Goal: Transaction & Acquisition: Purchase product/service

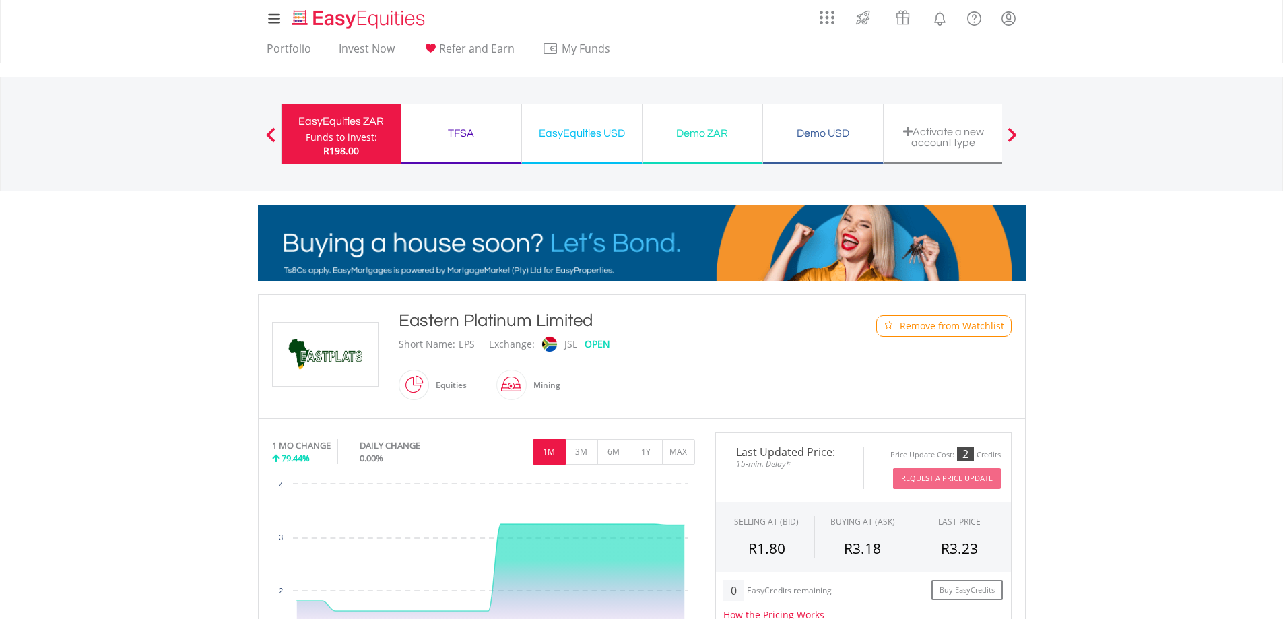
drag, startPoint x: 572, startPoint y: 318, endPoint x: 401, endPoint y: 327, distance: 171.2
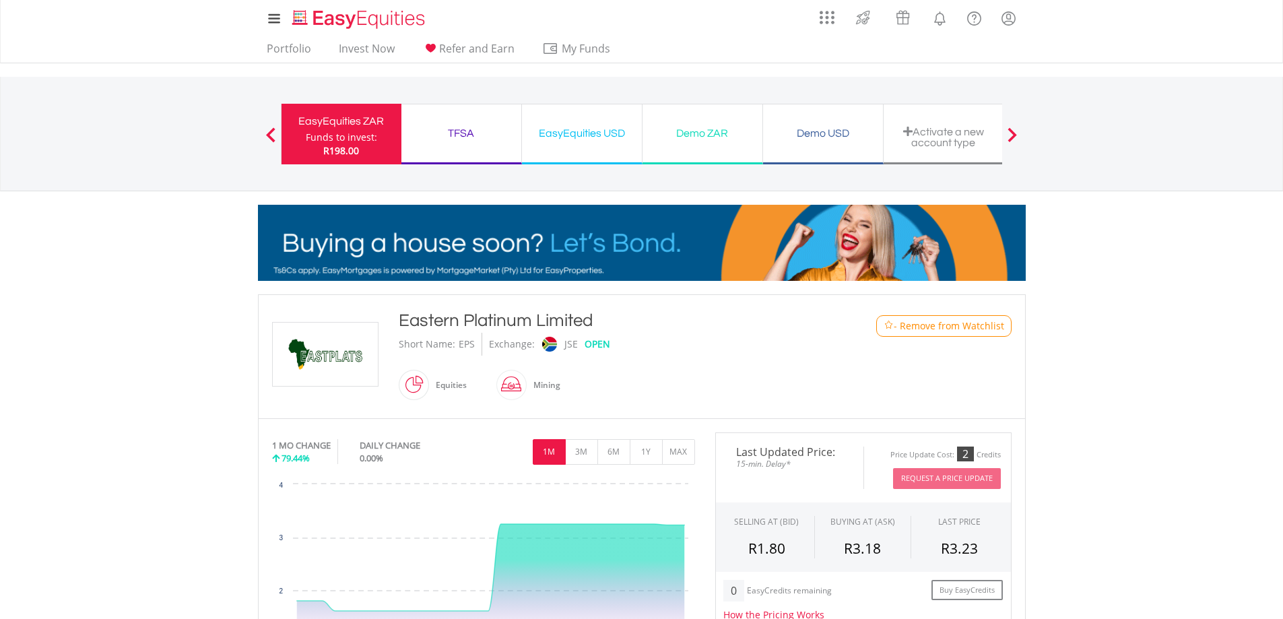
click at [401, 327] on div "Eastern Platinum Limited" at bounding box center [610, 320] width 423 height 24
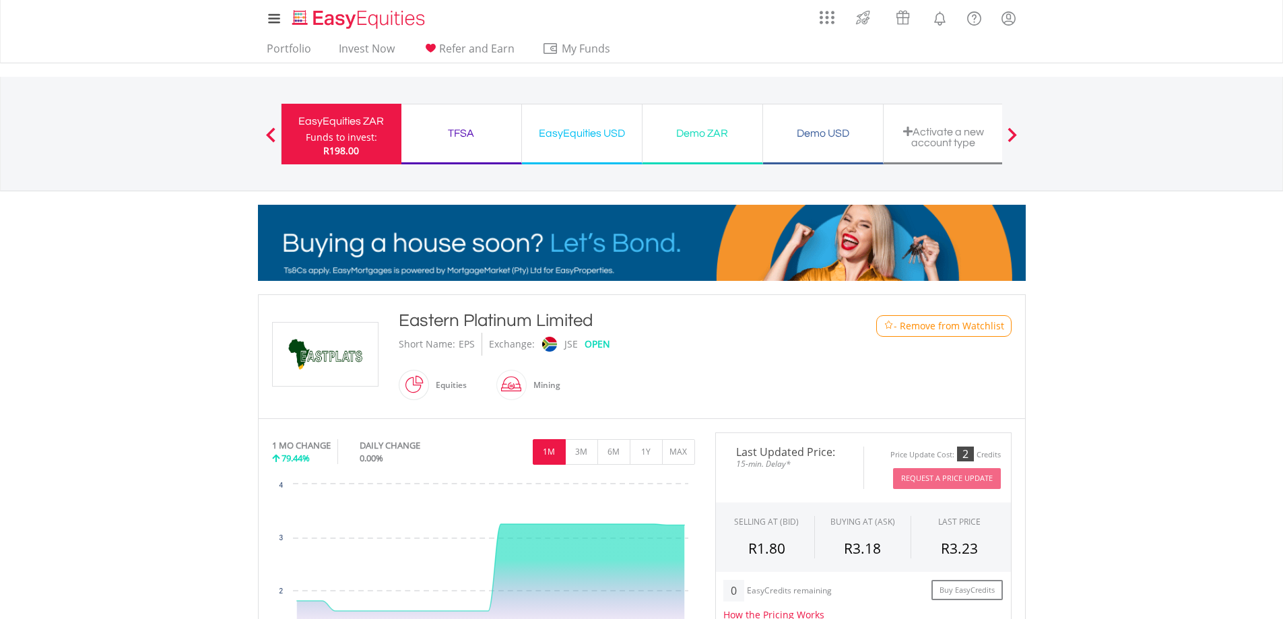
copy div "Eastern Platinum Limited"
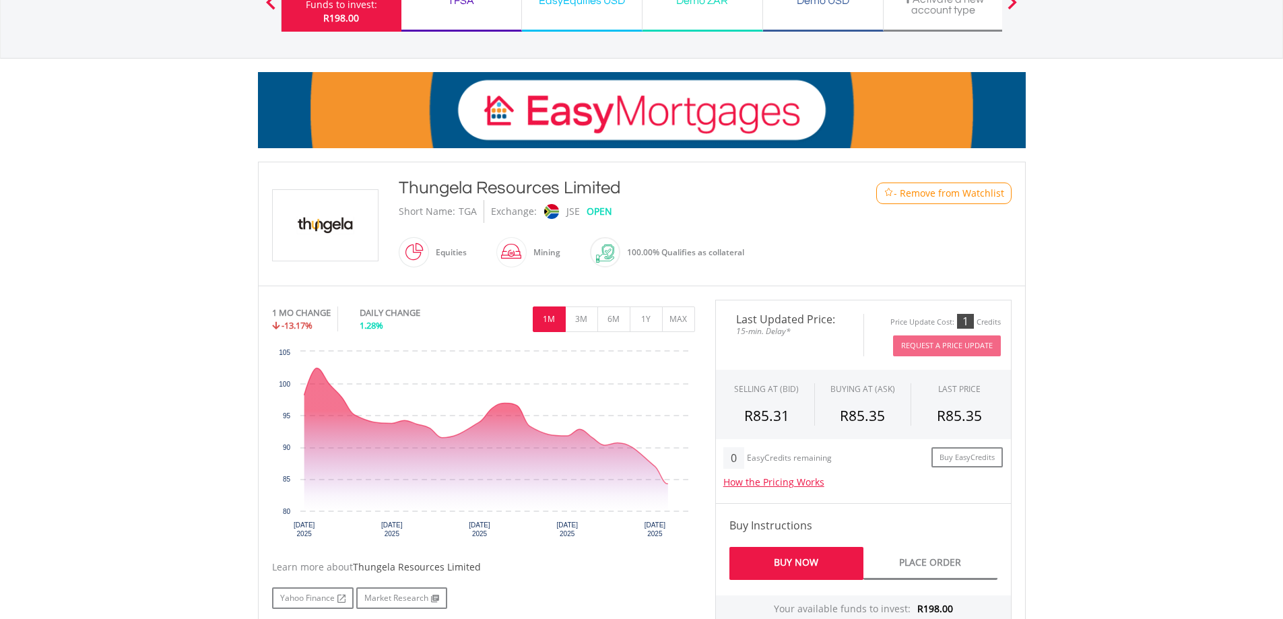
scroll to position [135, 0]
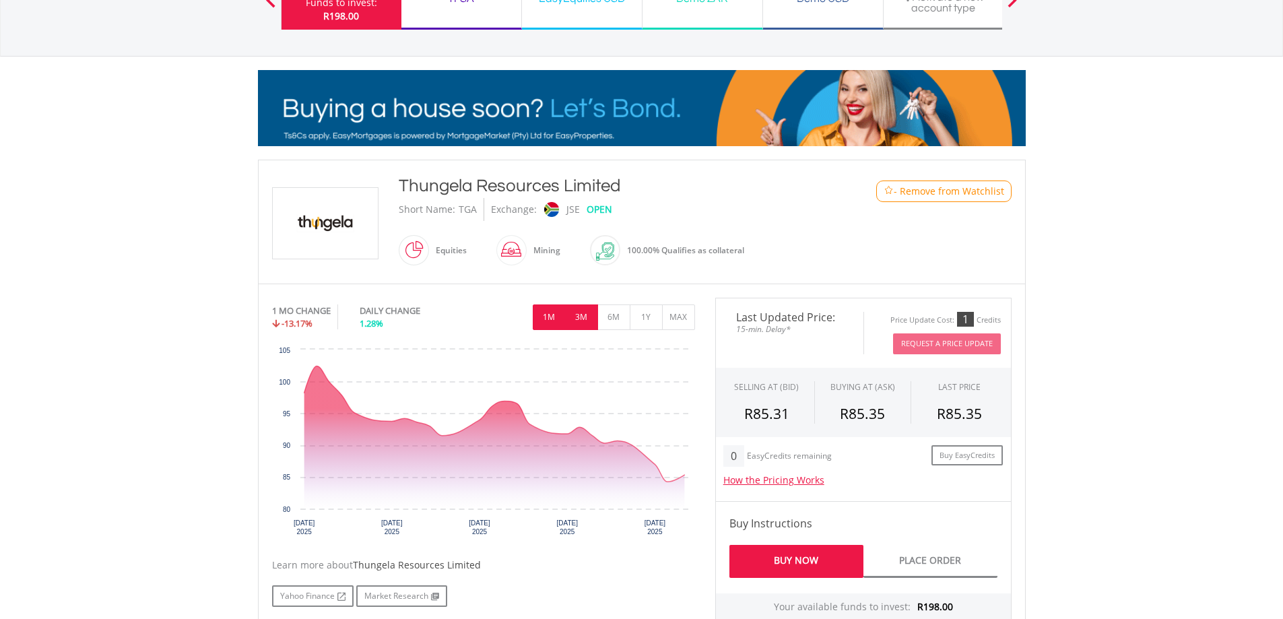
click at [577, 322] on button "3M" at bounding box center [581, 317] width 33 height 26
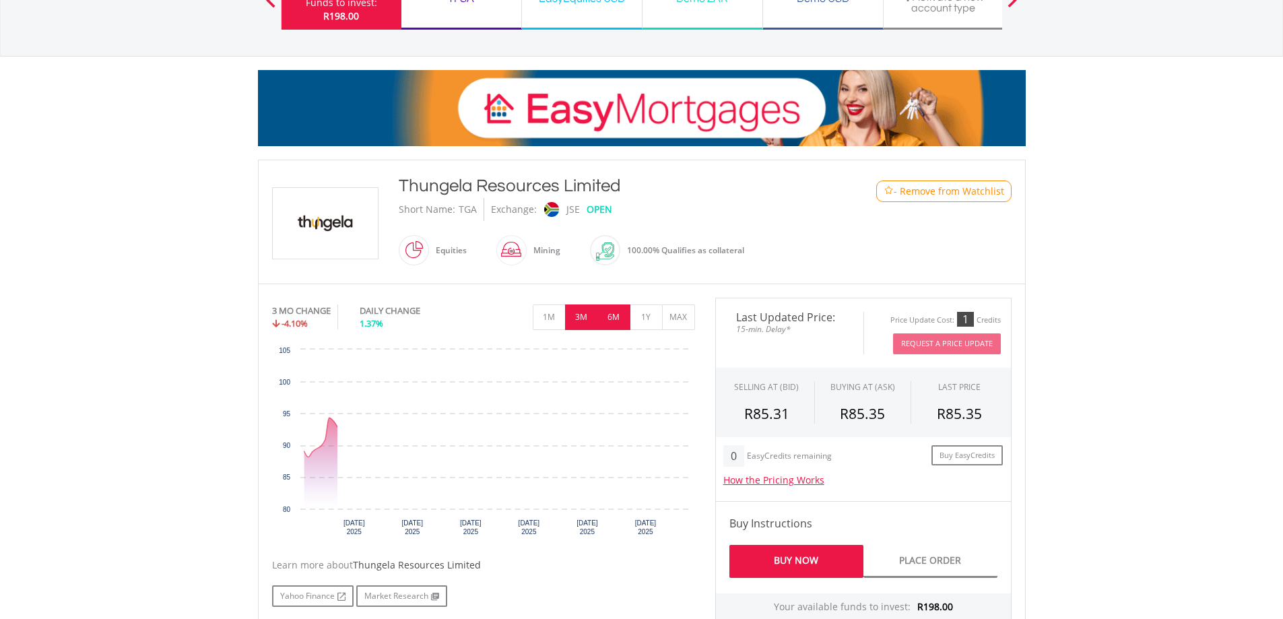
click at [619, 317] on button "6M" at bounding box center [613, 317] width 33 height 26
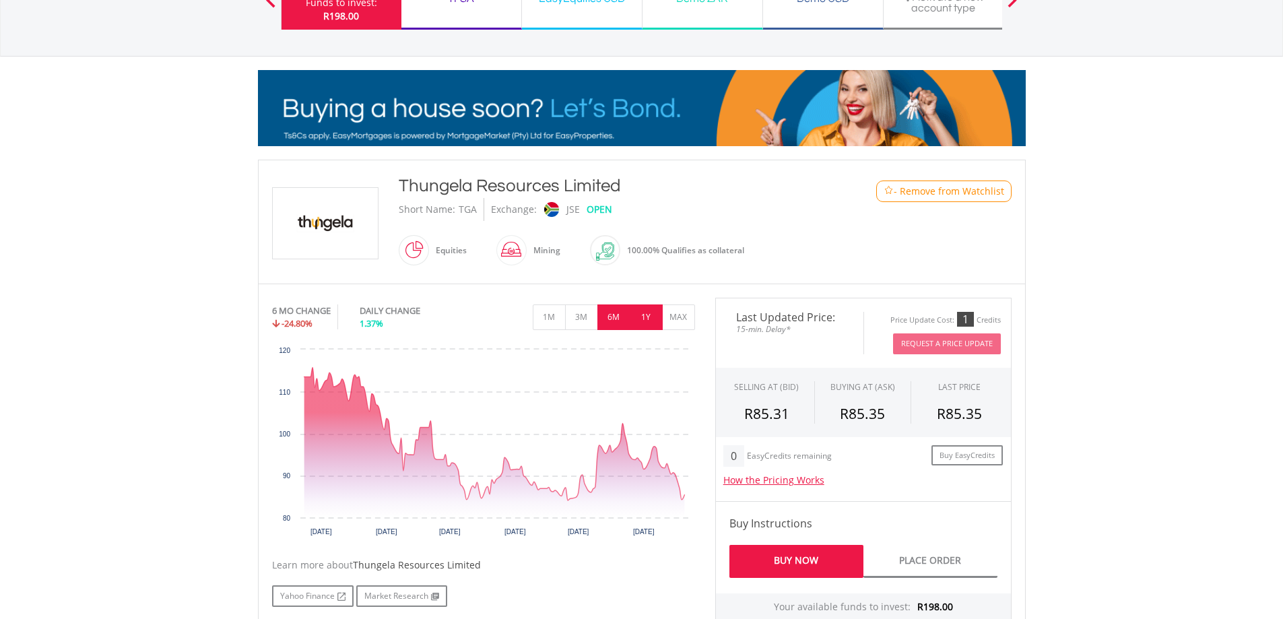
click at [641, 317] on button "1Y" at bounding box center [646, 317] width 33 height 26
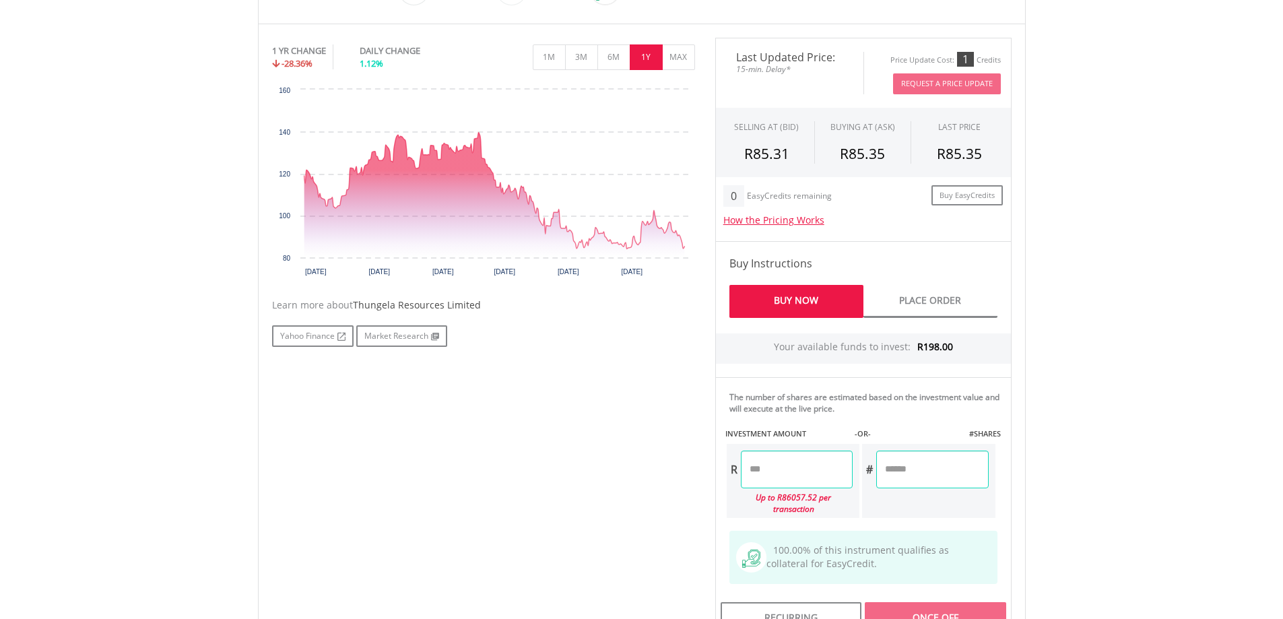
scroll to position [404, 0]
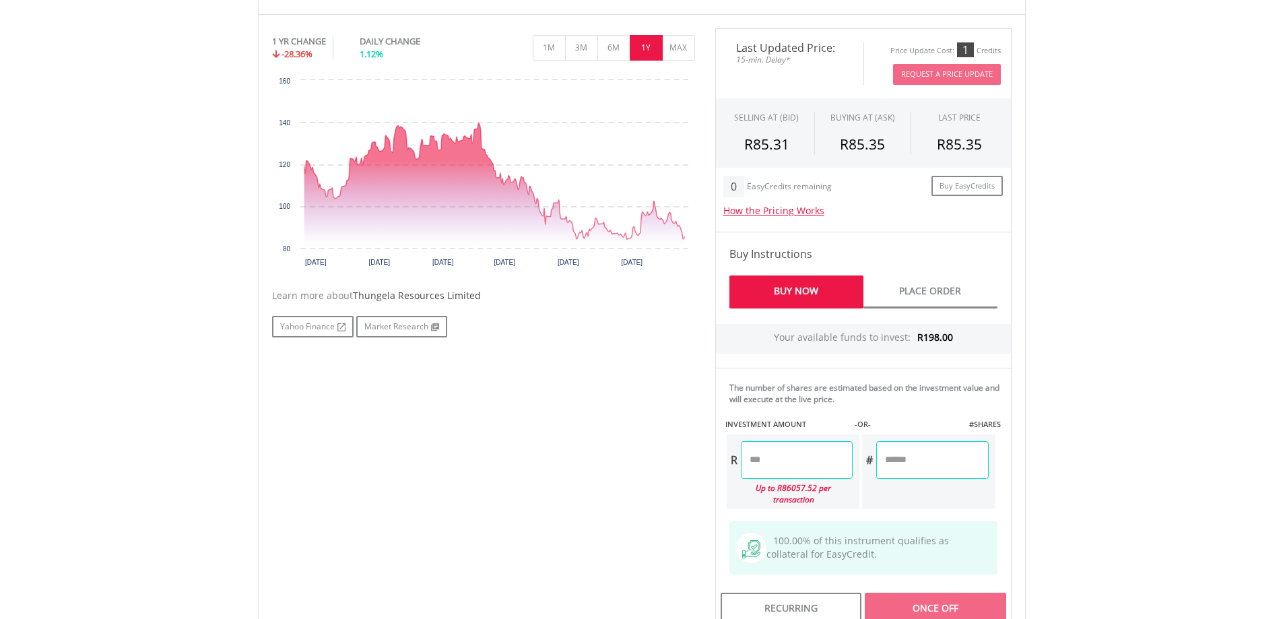
click at [790, 454] on input "number" at bounding box center [797, 460] width 112 height 38
click at [922, 469] on input "number" at bounding box center [932, 460] width 112 height 38
type input "*"
type input "******"
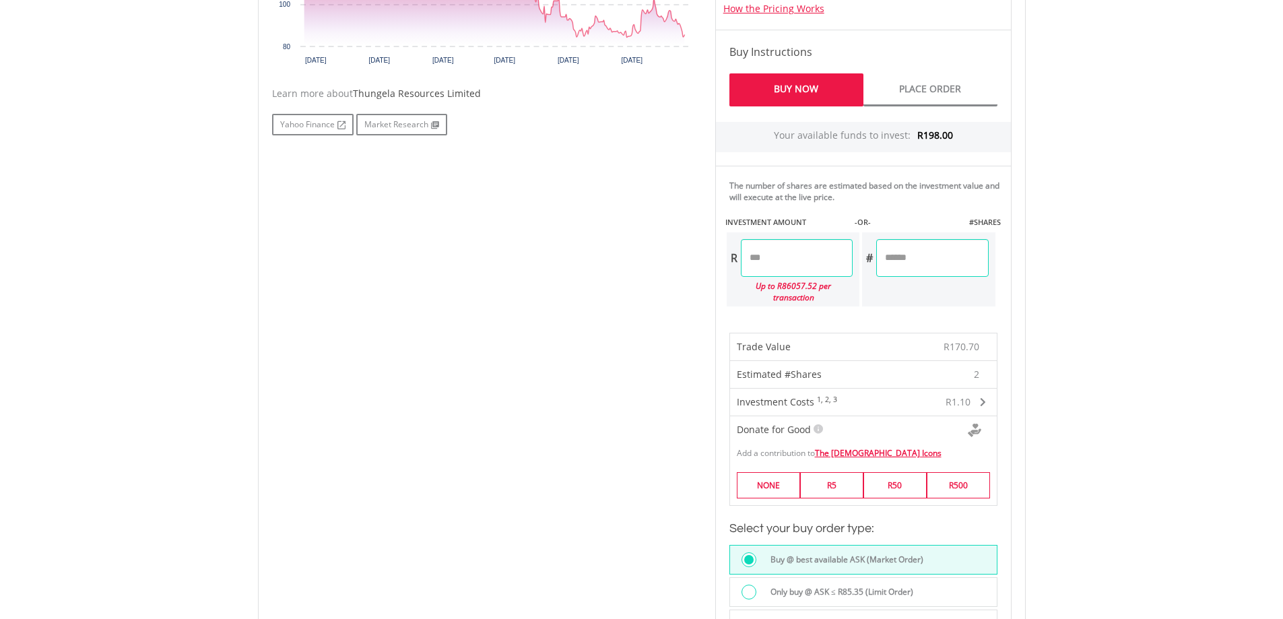
scroll to position [673, 0]
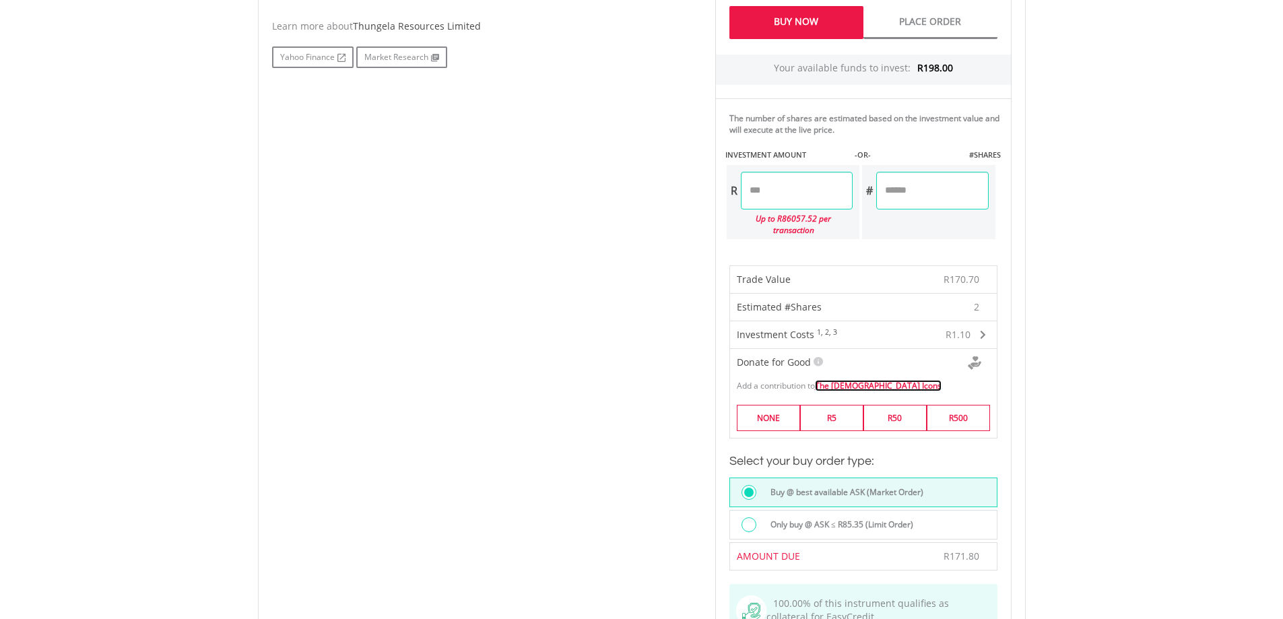
click at [845, 380] on link "The African Icons" at bounding box center [878, 385] width 127 height 11
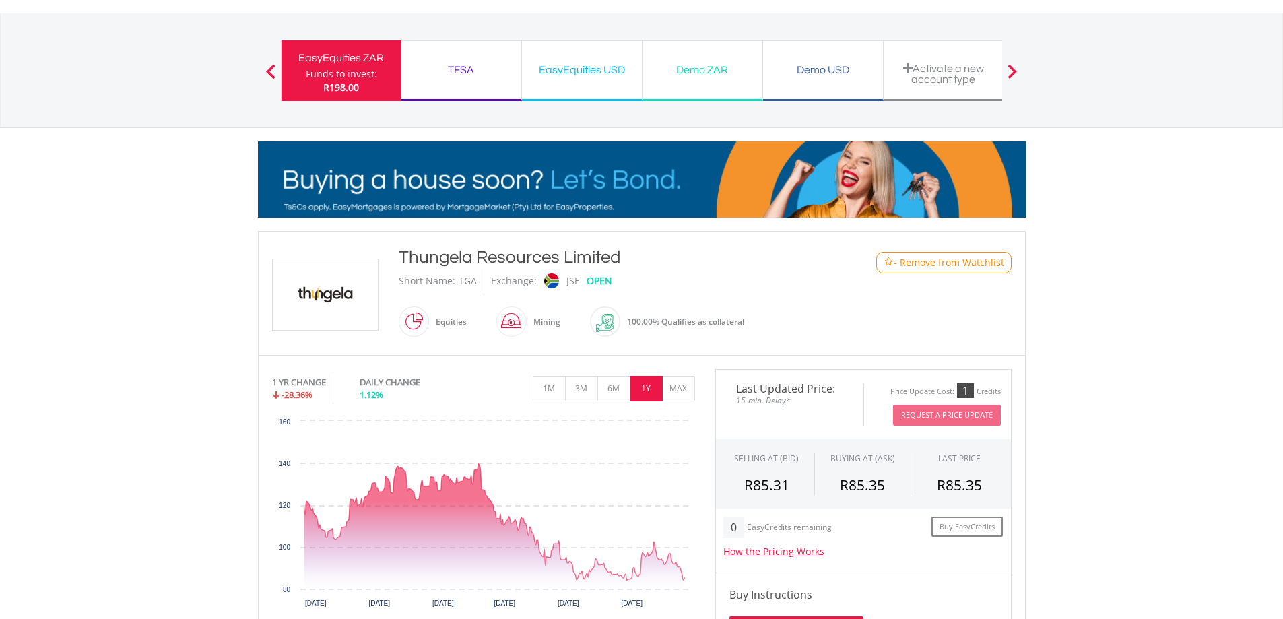
scroll to position [135, 0]
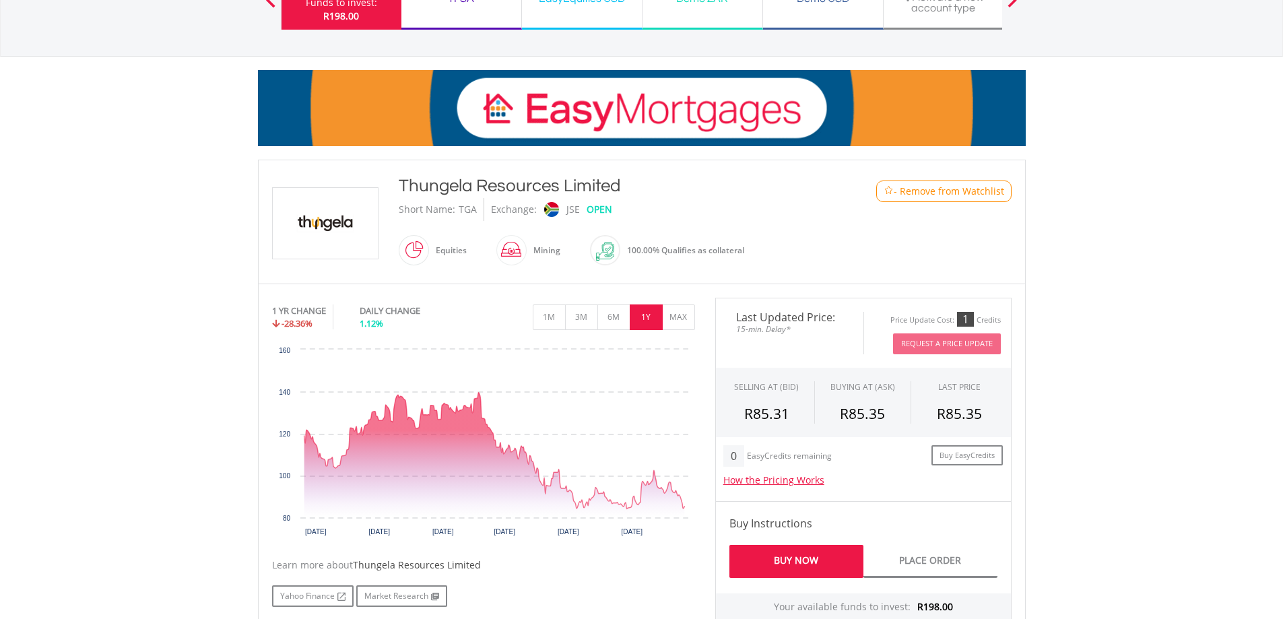
drag, startPoint x: 625, startPoint y: 187, endPoint x: 392, endPoint y: 176, distance: 233.2
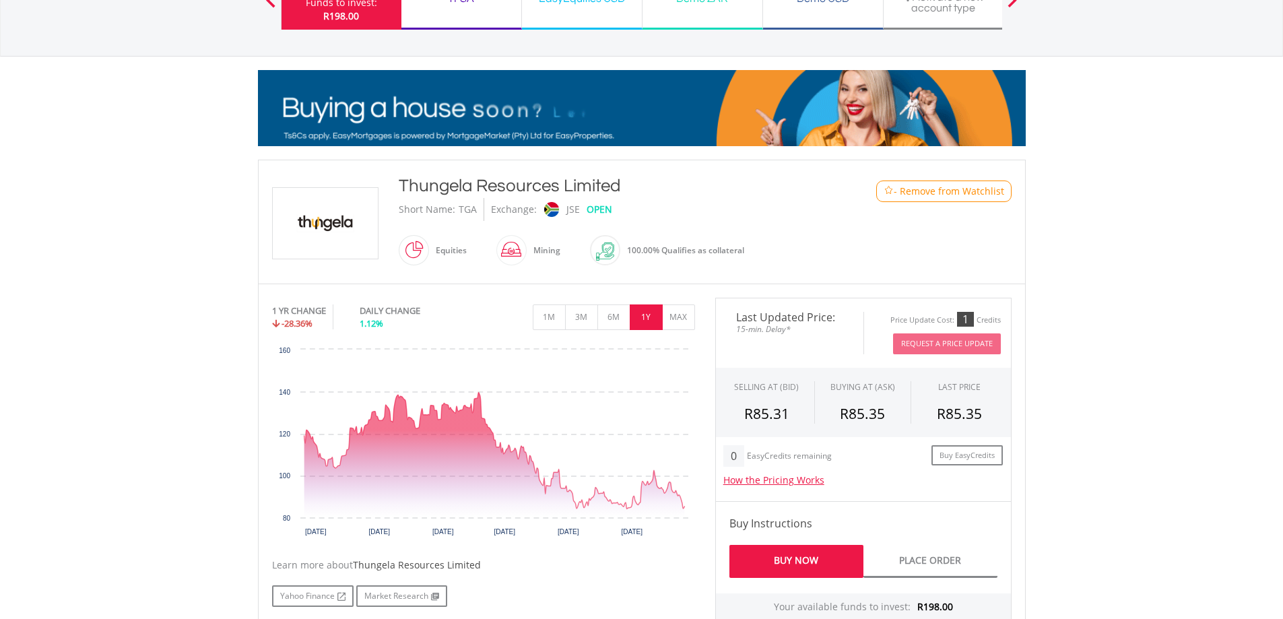
click at [392, 176] on div "Thungela Resources Limited Short Name: TGA Exchange: JSE OPEN Equities" at bounding box center [609, 222] width 443 height 96
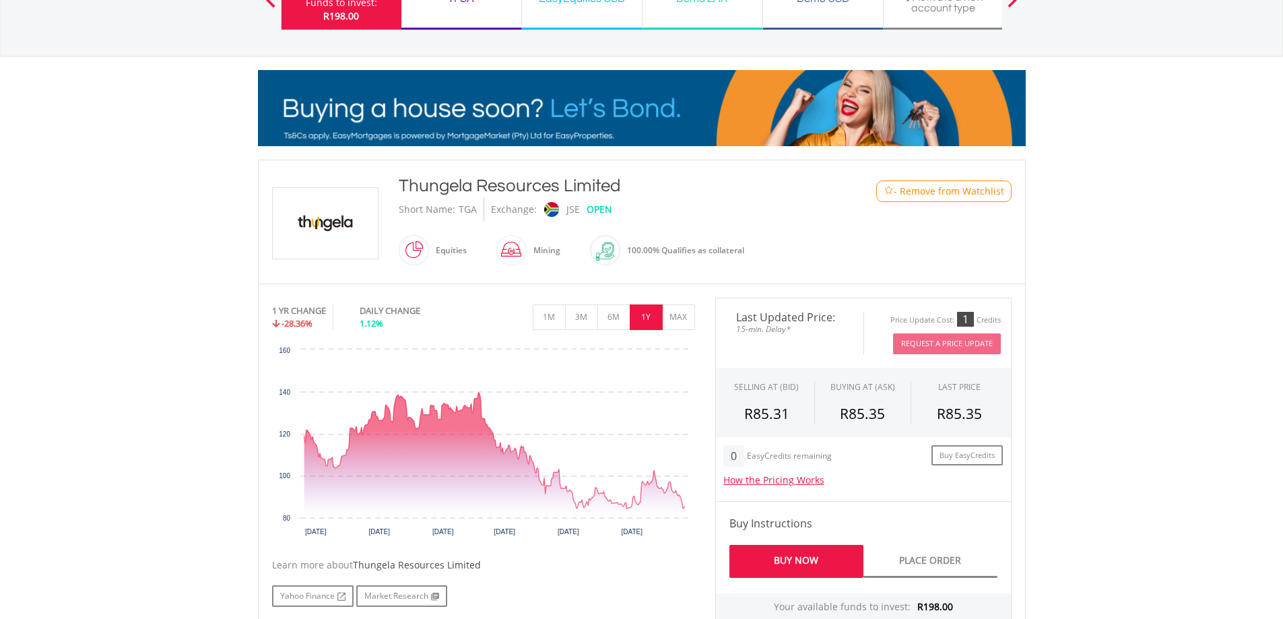
copy div "Thungela Resources Limited"
click at [614, 184] on div "Thungela Resources Limited" at bounding box center [610, 186] width 423 height 24
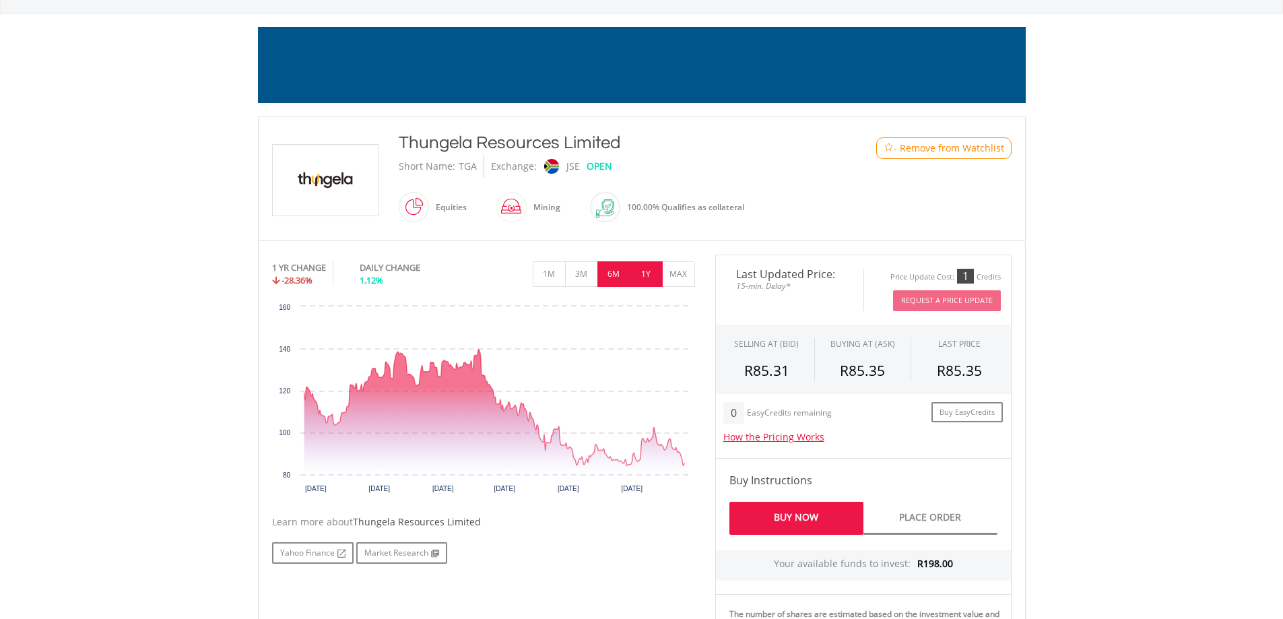
scroll to position [202, 0]
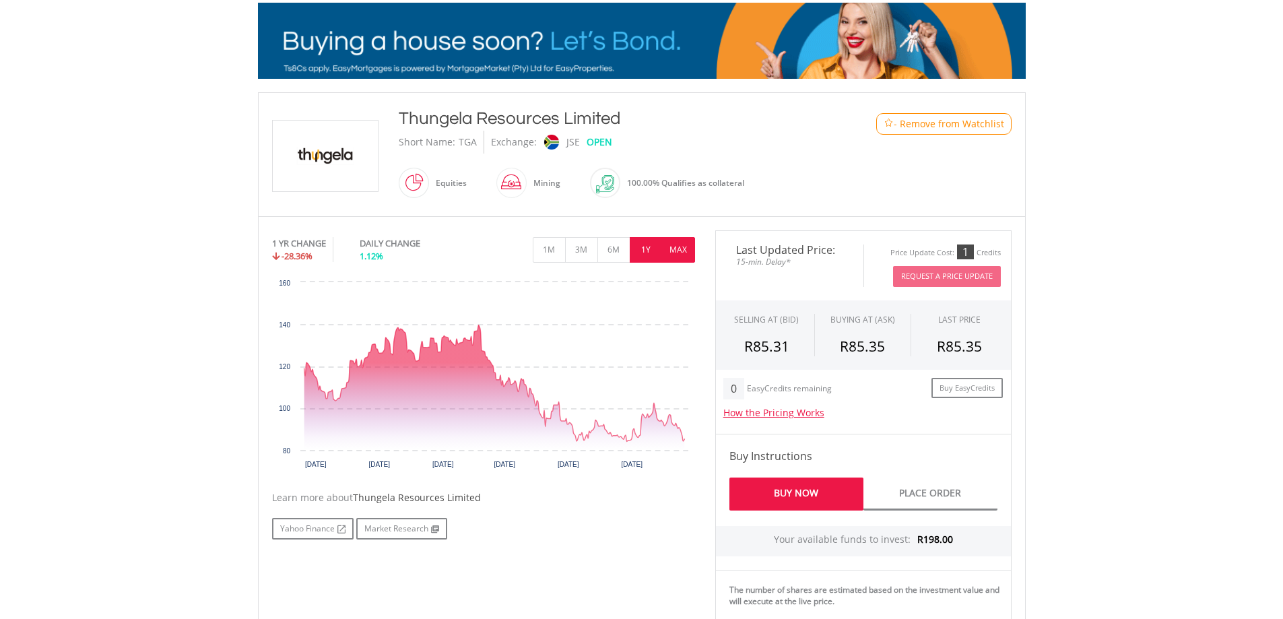
click at [673, 247] on button "MAX" at bounding box center [678, 250] width 33 height 26
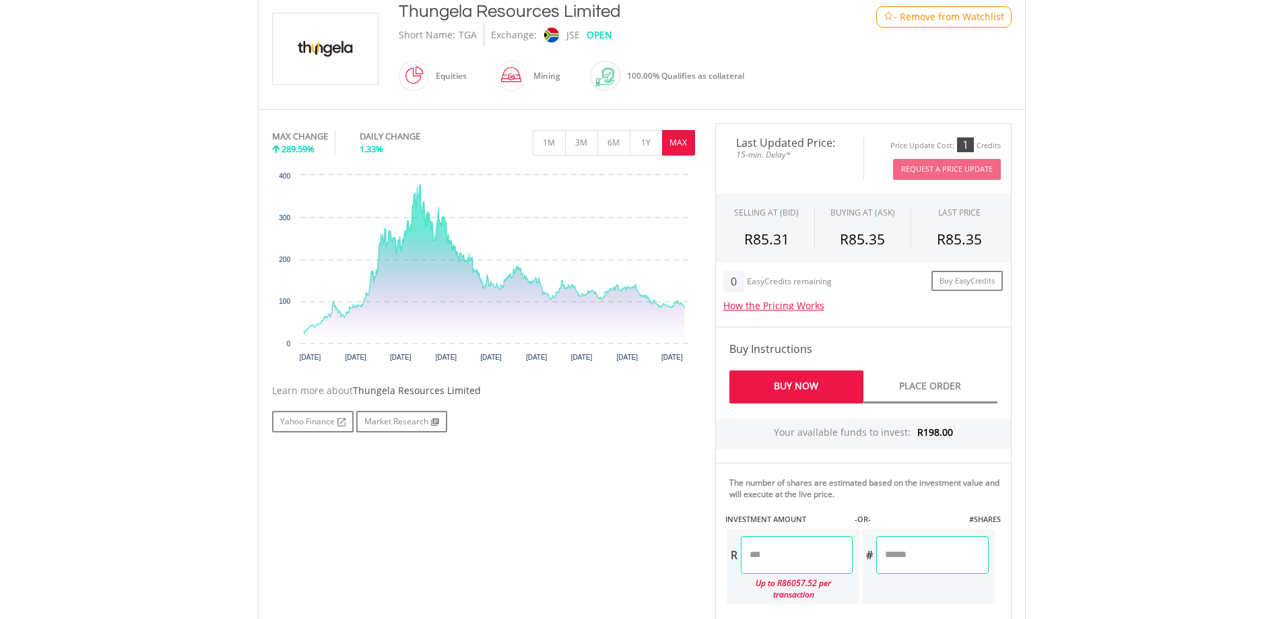
scroll to position [404, 0]
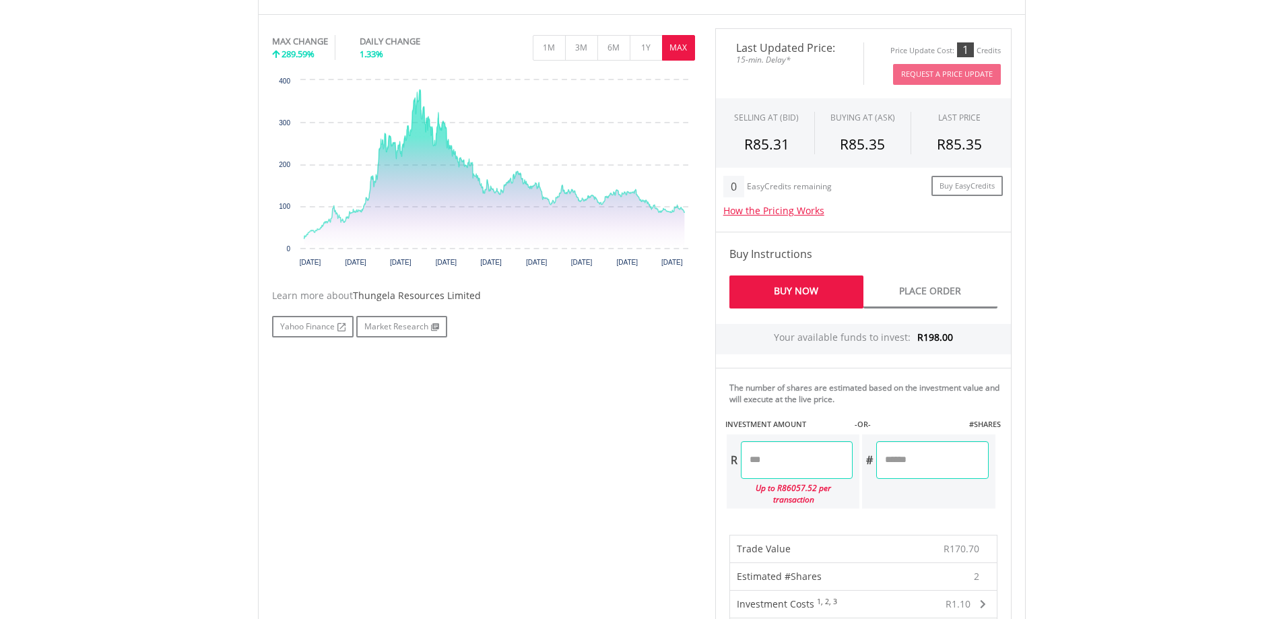
drag, startPoint x: 905, startPoint y: 457, endPoint x: 856, endPoint y: 461, distance: 49.3
click at [856, 461] on div "R ****** Up to R86057.52 per transaction # *" at bounding box center [860, 471] width 271 height 77
click at [1136, 369] on body "My Investments Invest Now New Listings Sell My Recurring Investments Pending Or…" at bounding box center [641, 465] width 1283 height 1738
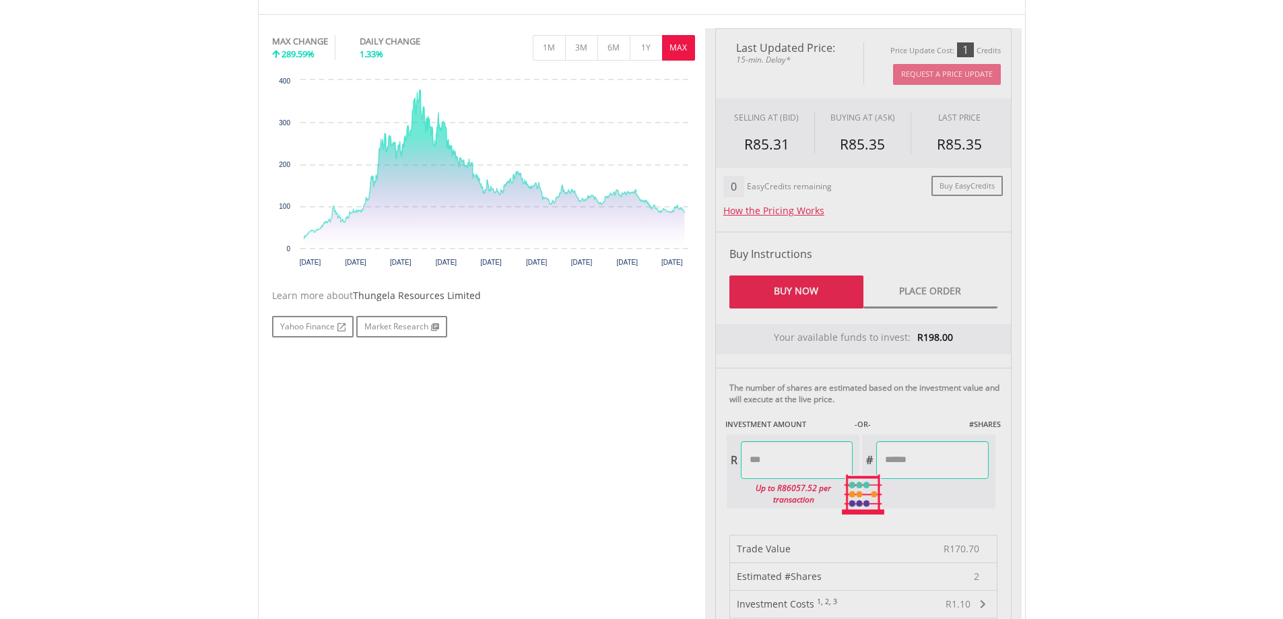
type input "*"
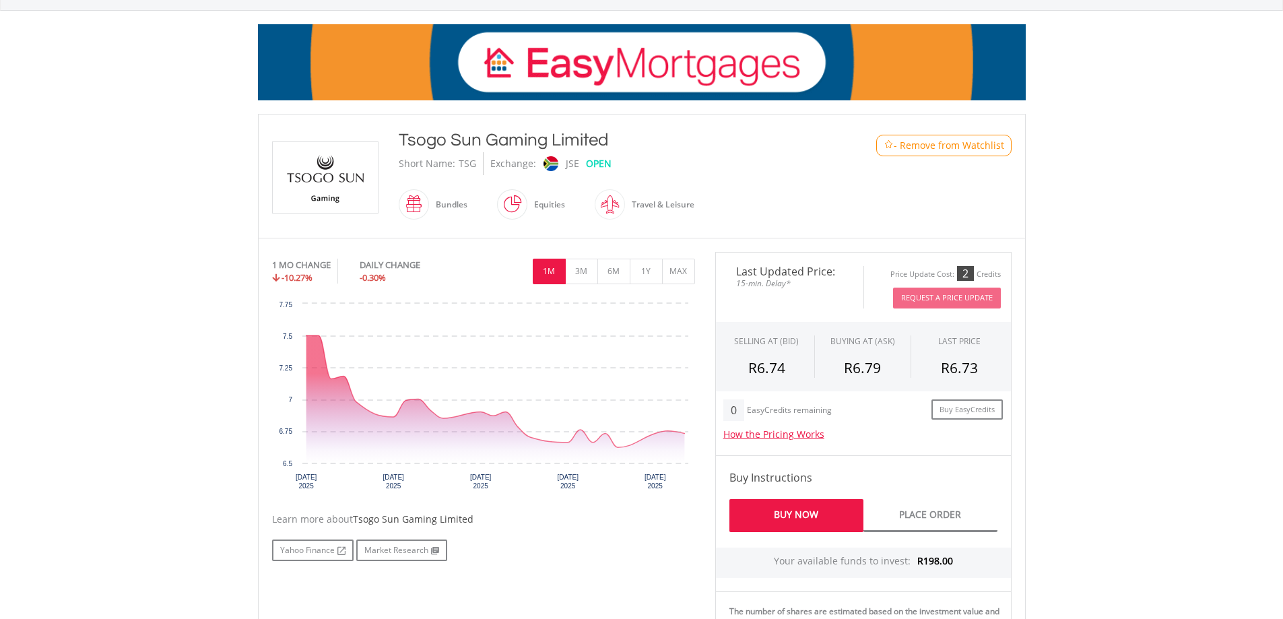
scroll to position [202, 0]
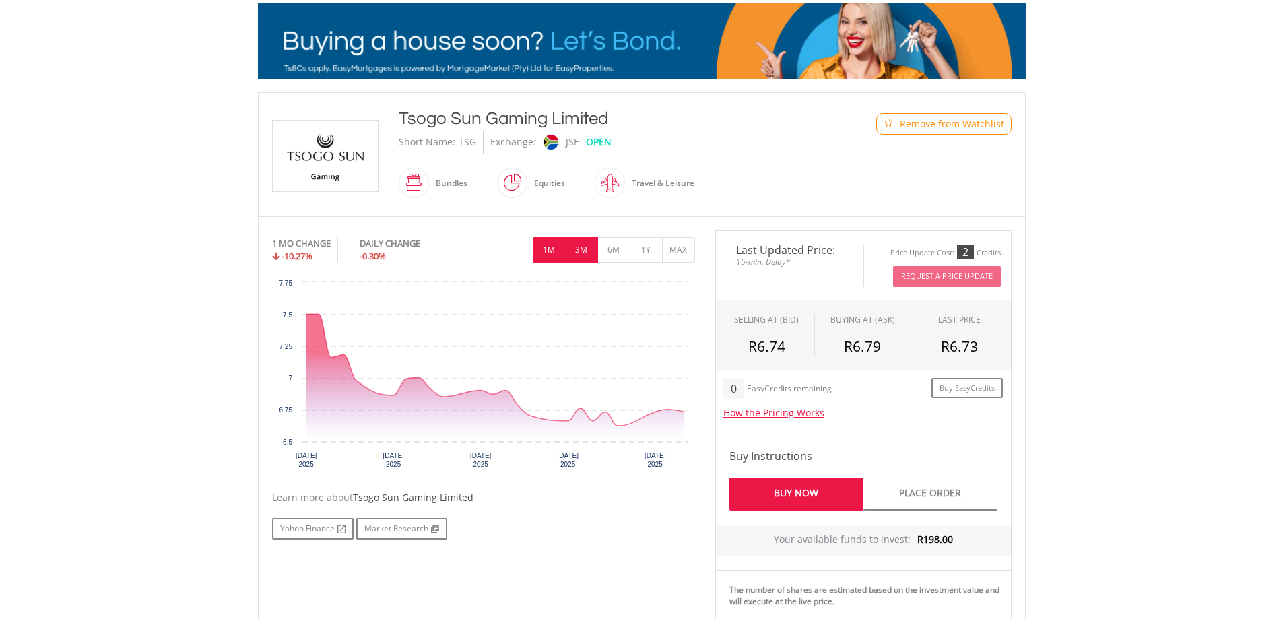
click at [584, 249] on button "3M" at bounding box center [581, 250] width 33 height 26
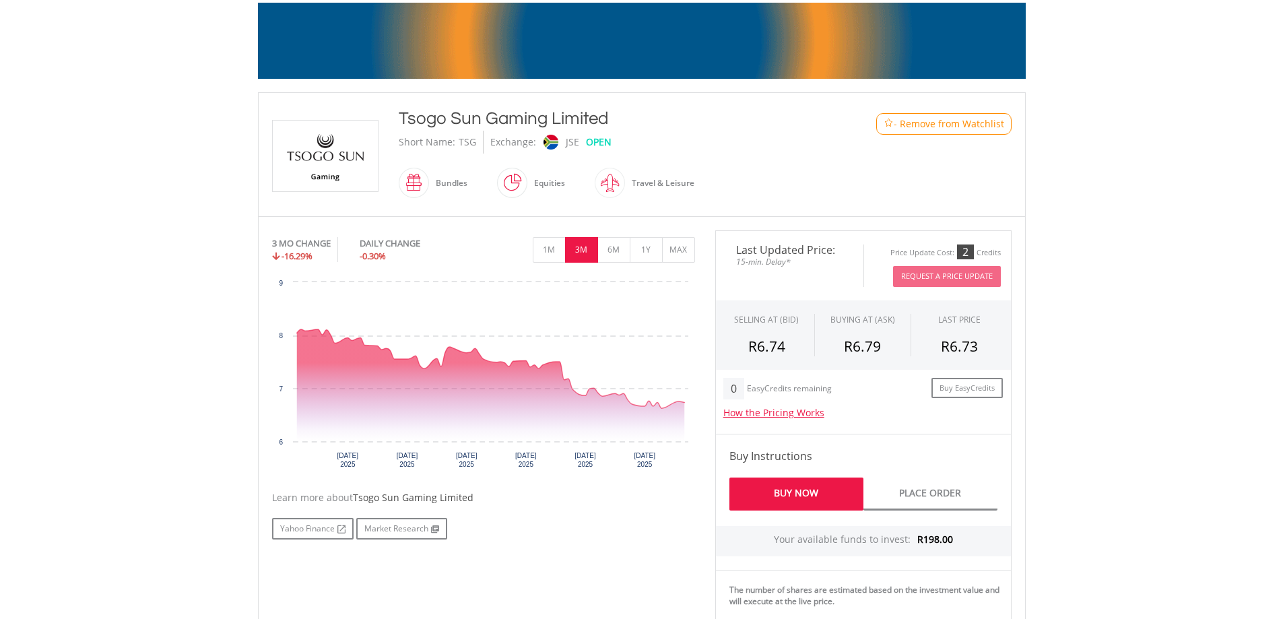
drag, startPoint x: 607, startPoint y: 114, endPoint x: 443, endPoint y: 110, distance: 163.7
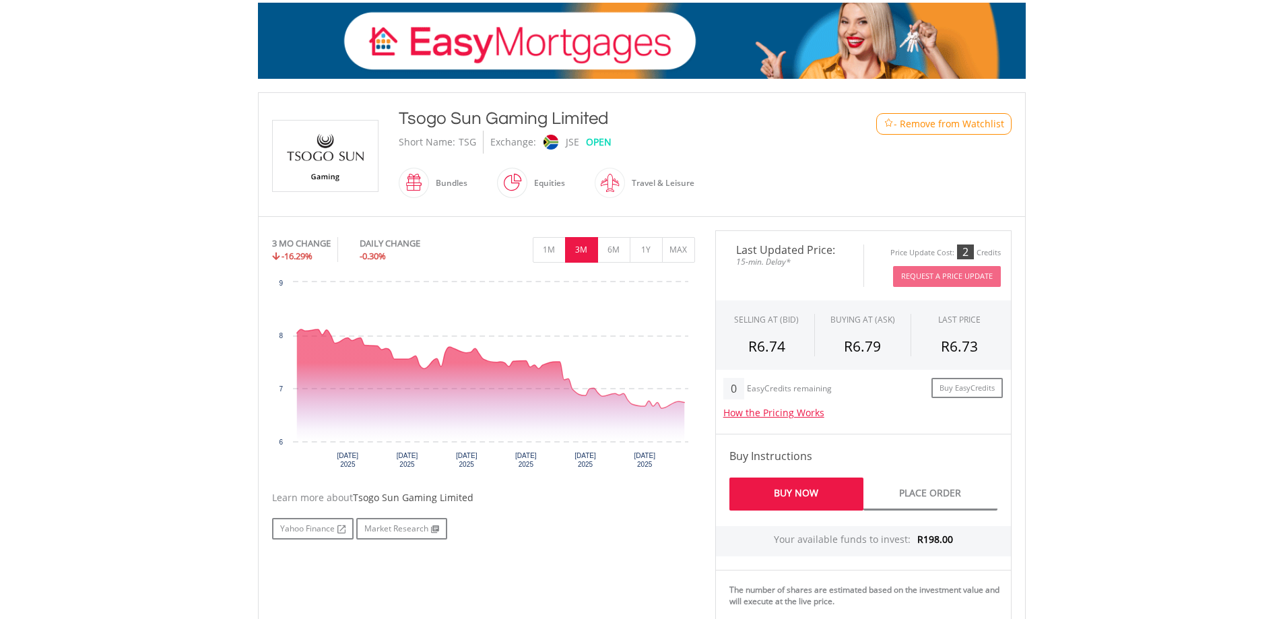
click at [399, 121] on div "Tsogo Sun Gaming Limited" at bounding box center [610, 118] width 423 height 24
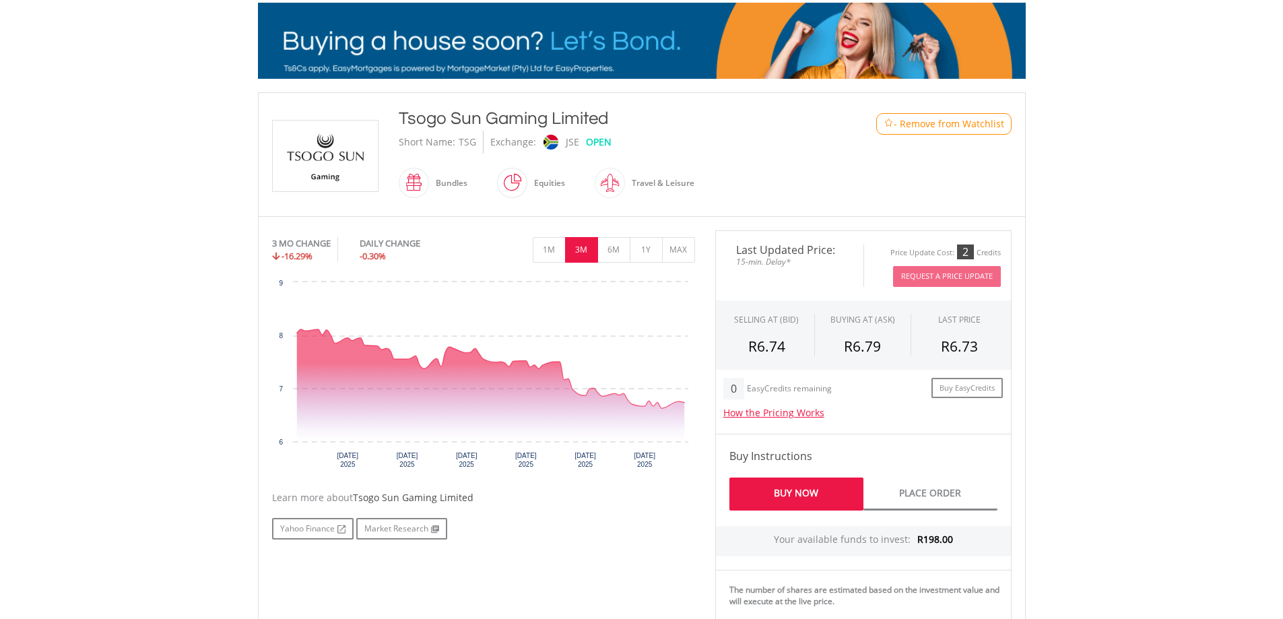
copy div "Tsogo Sun Gaming Limited"
drag, startPoint x: 657, startPoint y: 162, endPoint x: 660, endPoint y: 147, distance: 15.8
click at [657, 162] on div "Tsogo Sun Gaming Limited Short Name: TSG Exchange: JSE OPEN Bundles" at bounding box center [609, 154] width 443 height 96
click at [683, 250] on button "MAX" at bounding box center [678, 250] width 33 height 26
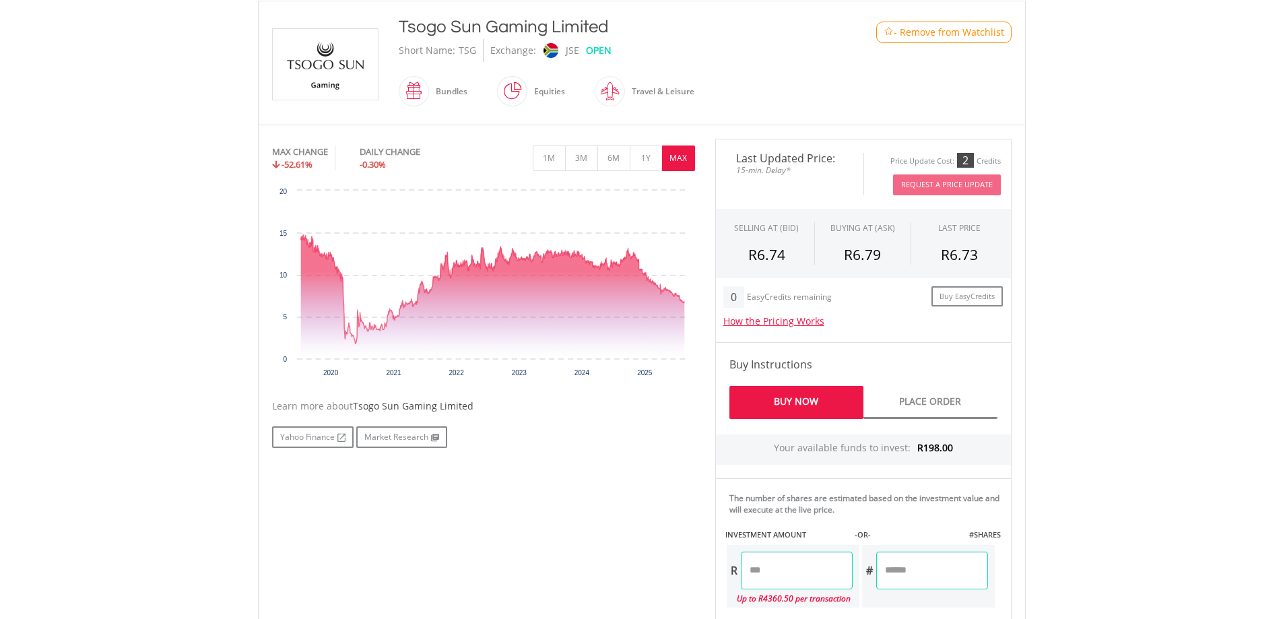
scroll to position [269, 0]
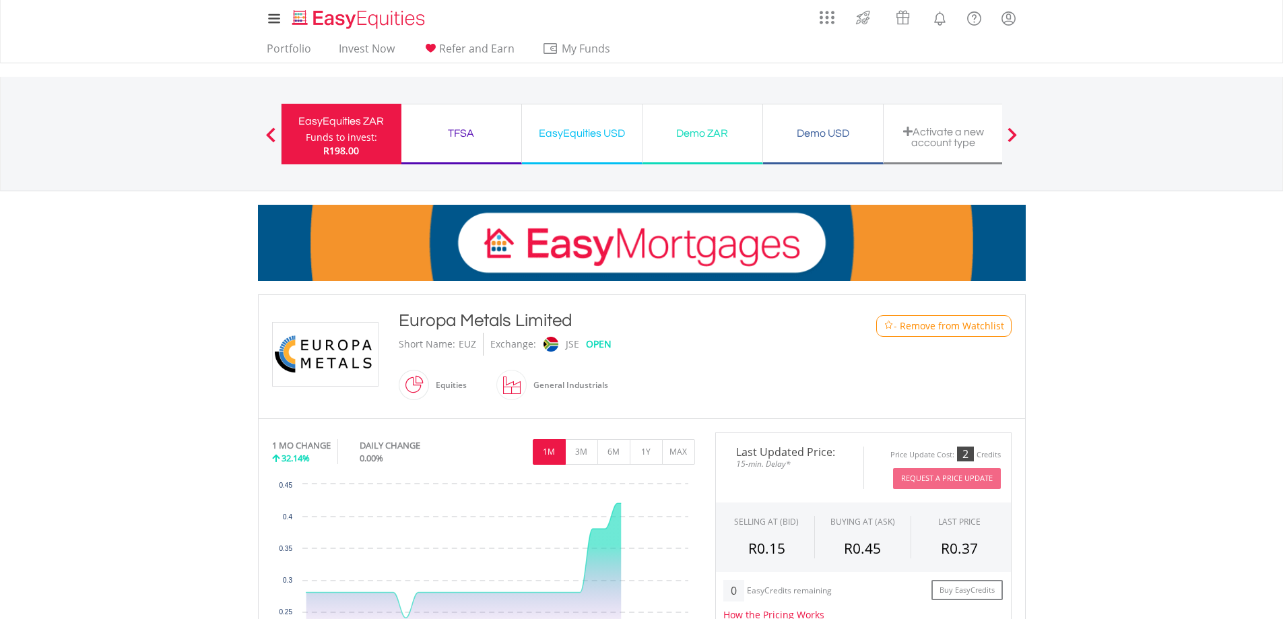
scroll to position [269, 0]
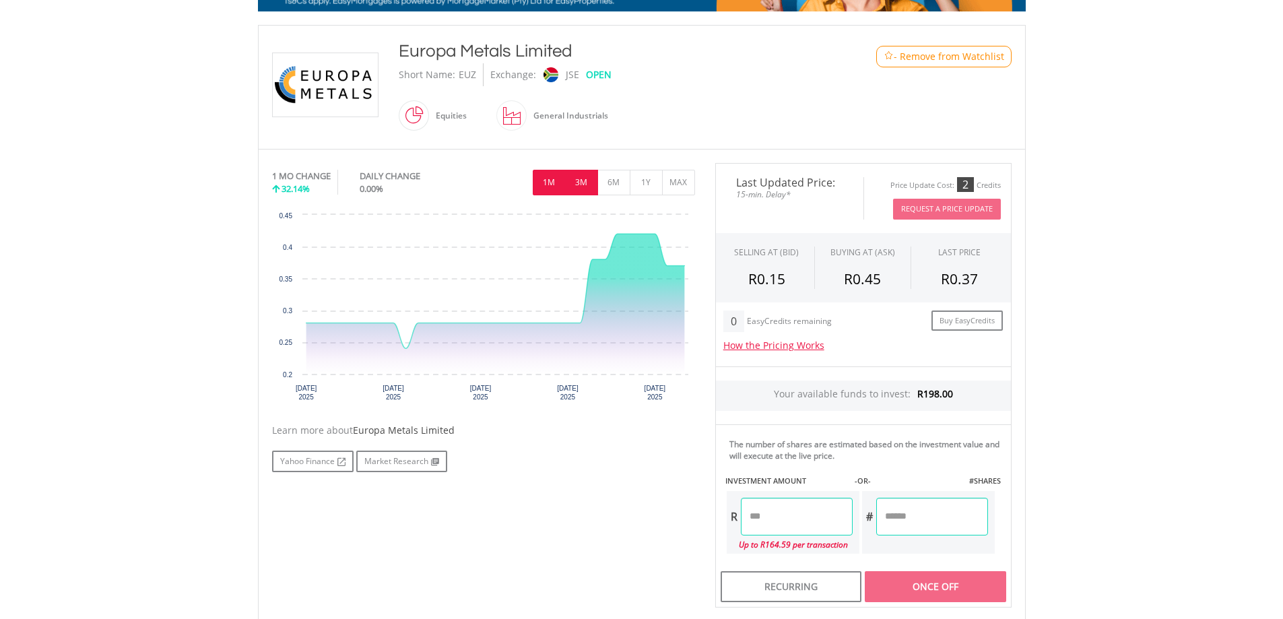
click at [591, 182] on button "3M" at bounding box center [581, 183] width 33 height 26
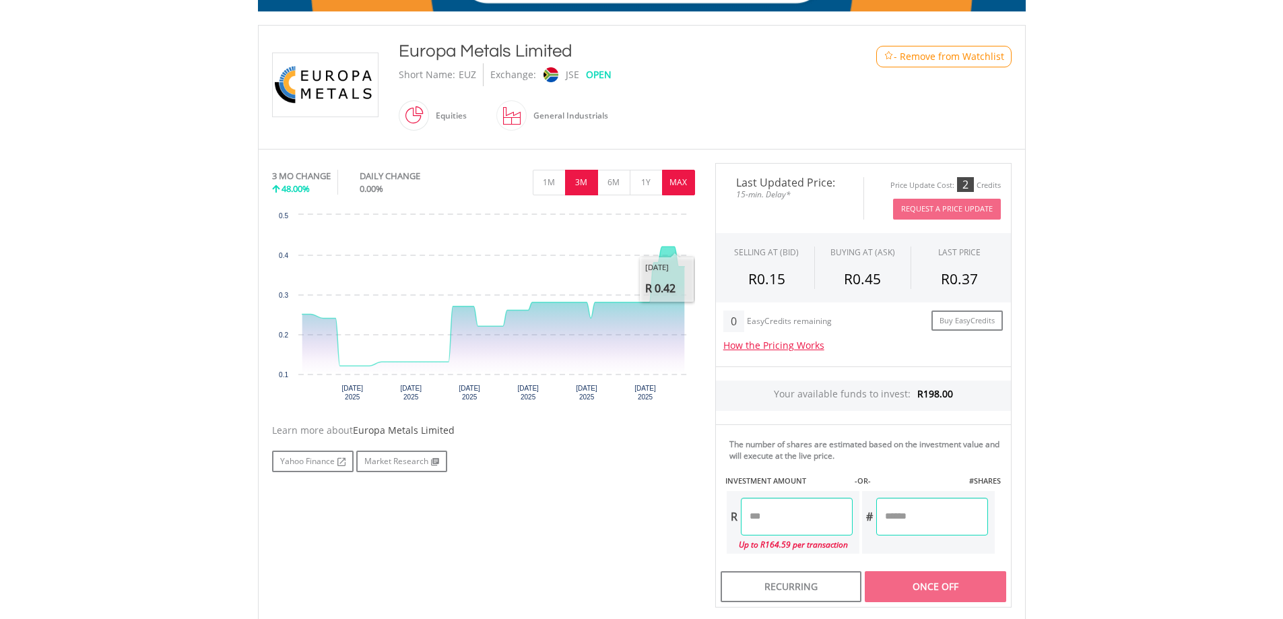
click at [679, 174] on button "MAX" at bounding box center [678, 183] width 33 height 26
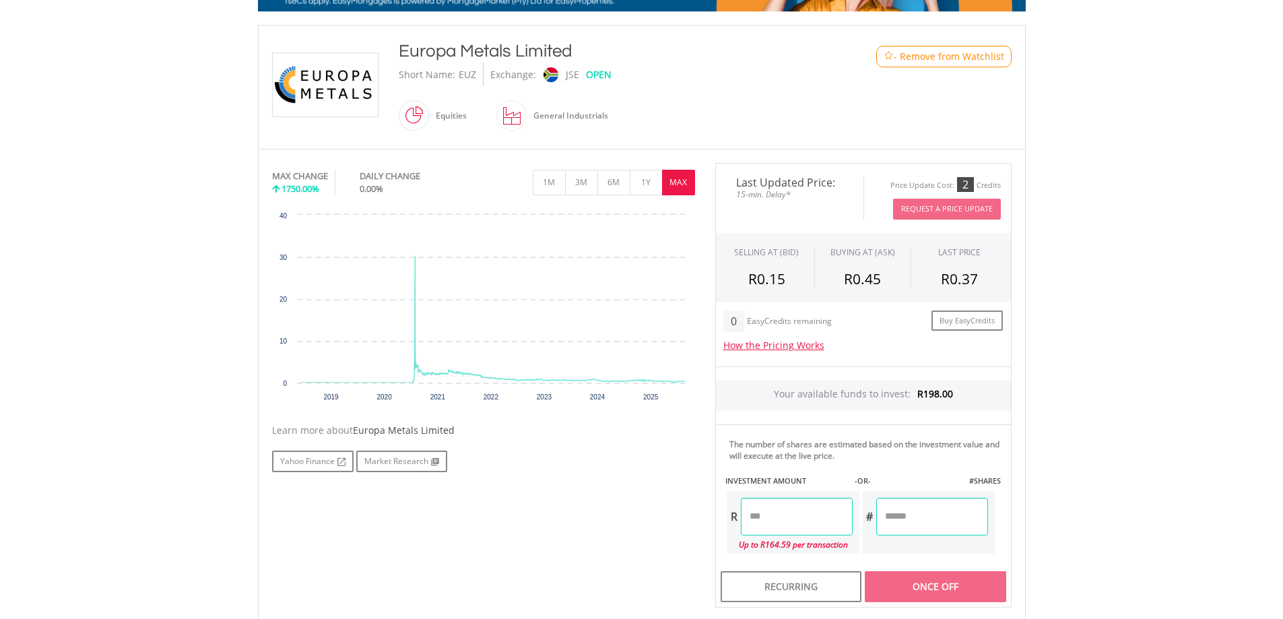
drag, startPoint x: 568, startPoint y: 48, endPoint x: 414, endPoint y: 43, distance: 154.3
click at [401, 47] on div "Europa Metals Limited" at bounding box center [610, 51] width 423 height 24
copy div "Europa Metals Limited"
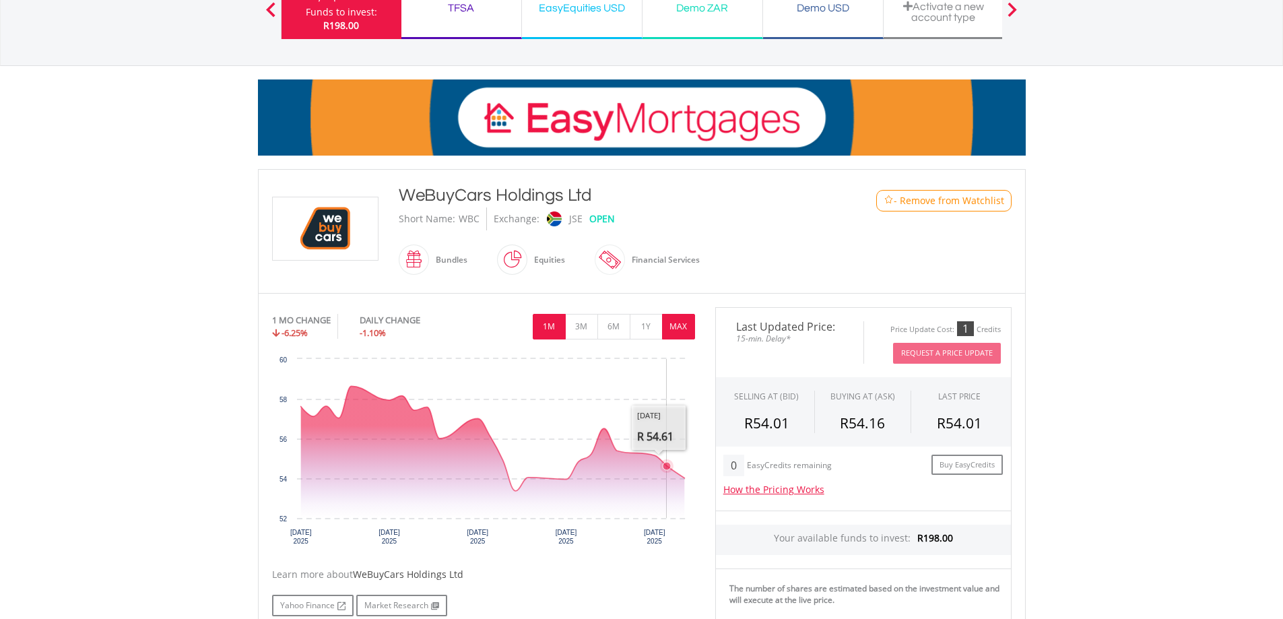
scroll to position [135, 0]
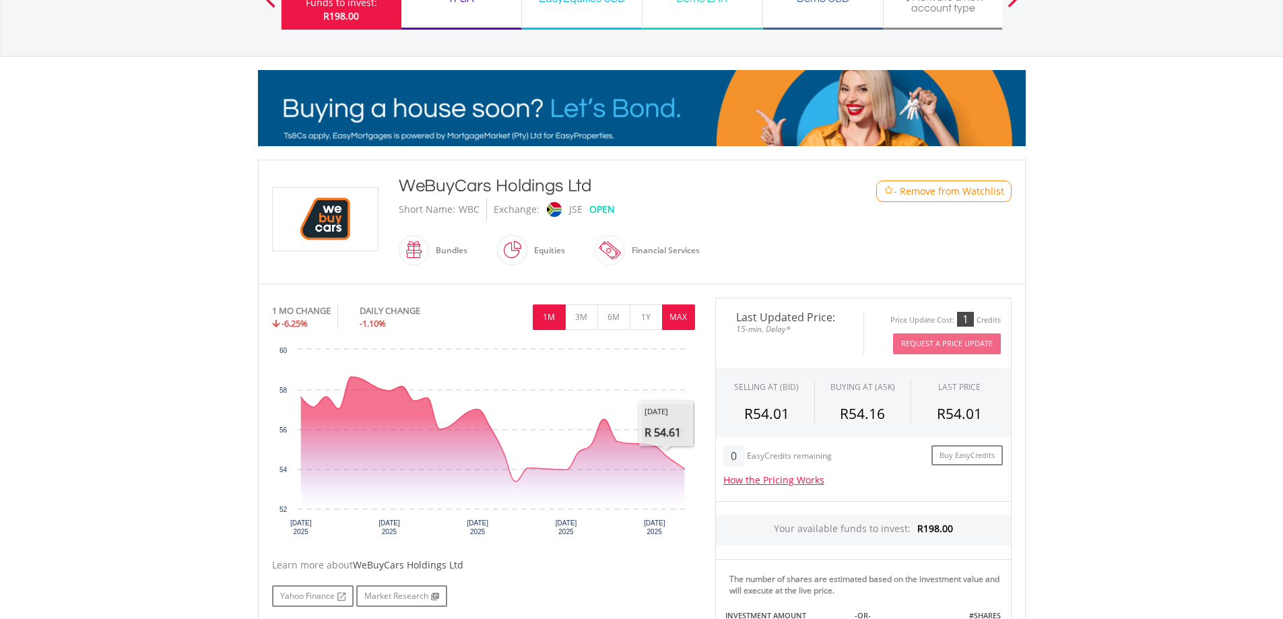
click at [690, 322] on button "MAX" at bounding box center [678, 317] width 33 height 26
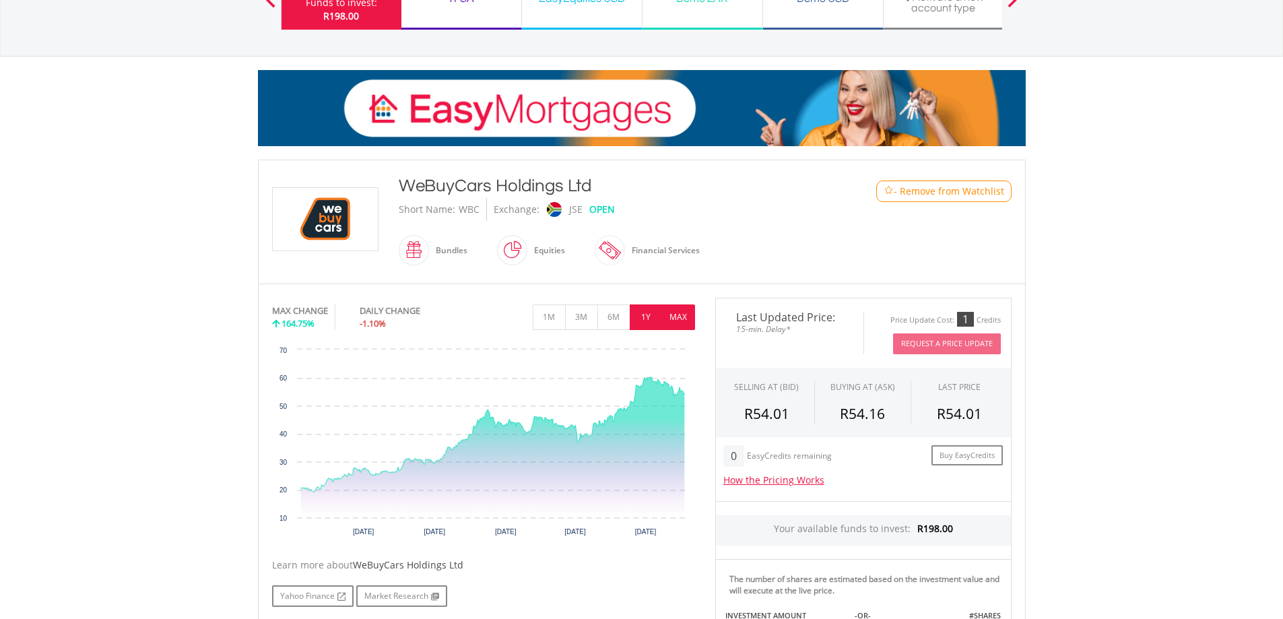
click at [650, 317] on button "1Y" at bounding box center [646, 317] width 33 height 26
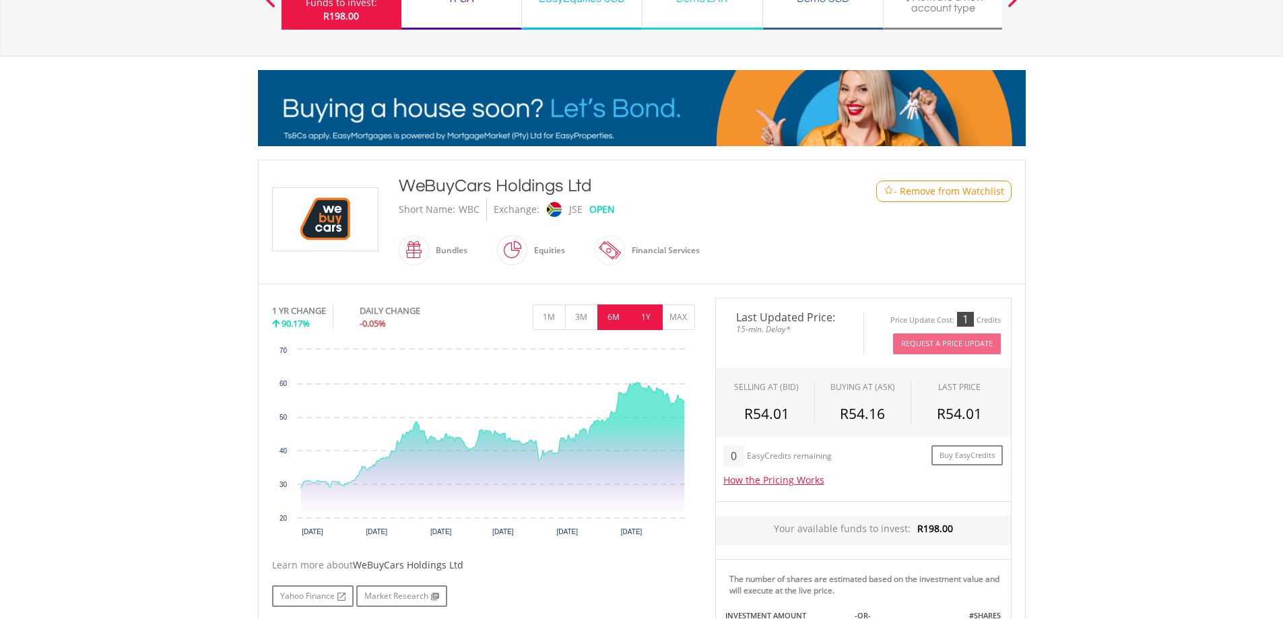
click at [616, 319] on button "6M" at bounding box center [613, 317] width 33 height 26
